Goal: Complete application form

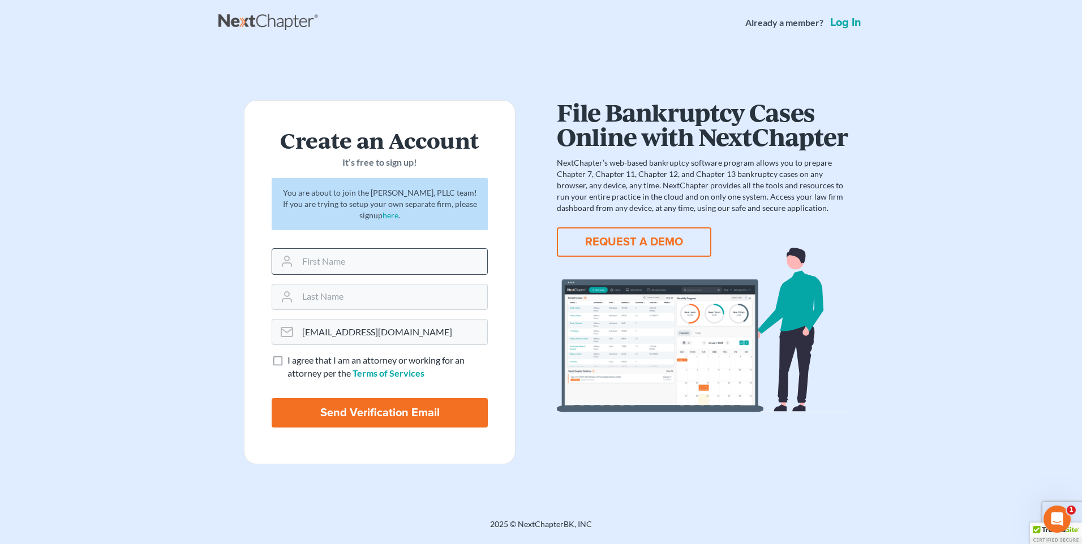
click at [314, 265] on input "text" at bounding box center [393, 261] width 190 height 25
type input "[PERSON_NAME]"
click at [288, 362] on label "I agree that I am an attorney or working for an attorney per the Terms of Servi…" at bounding box center [388, 367] width 200 height 26
click at [292, 362] on input "I agree that I am an attorney or working for an attorney per the Terms of Servi…" at bounding box center [295, 357] width 7 height 7
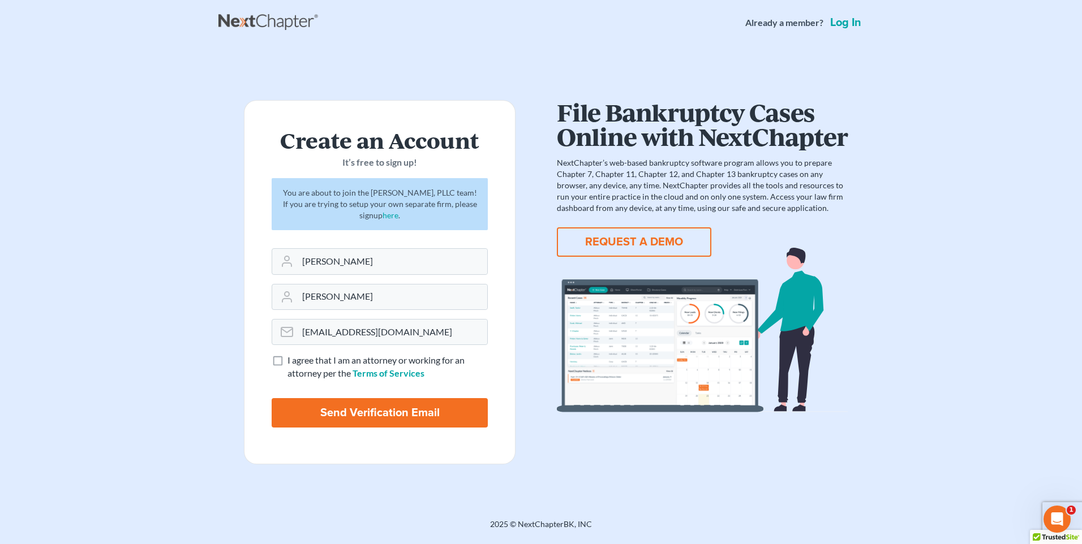
checkbox input "true"
click at [376, 409] on input "Send Verification Email" at bounding box center [380, 412] width 216 height 29
type input "Thinking..."
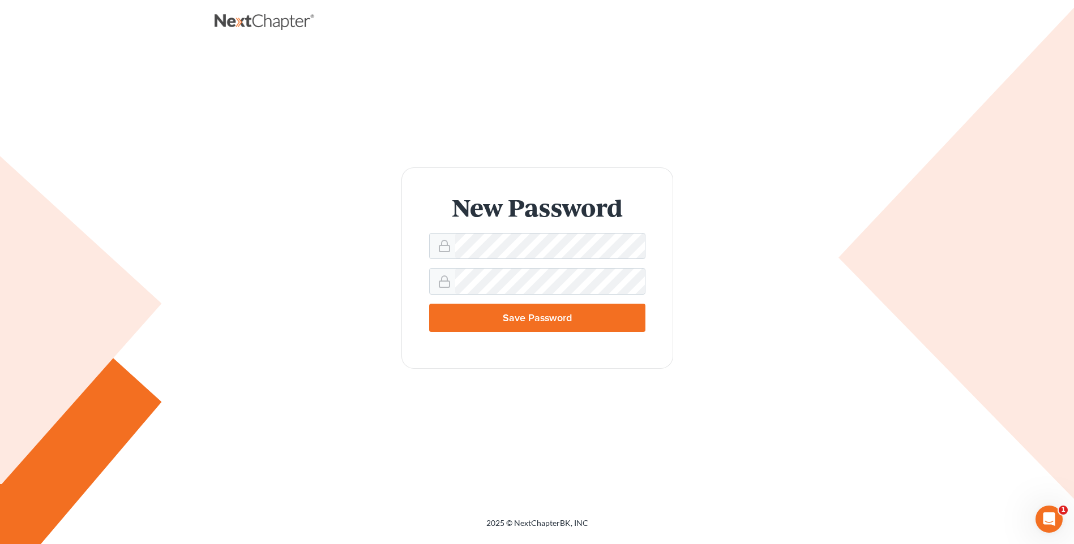
click at [566, 319] on input "Save Password" at bounding box center [537, 318] width 216 height 28
type input "Thinking..."
